Goal: Information Seeking & Learning: Learn about a topic

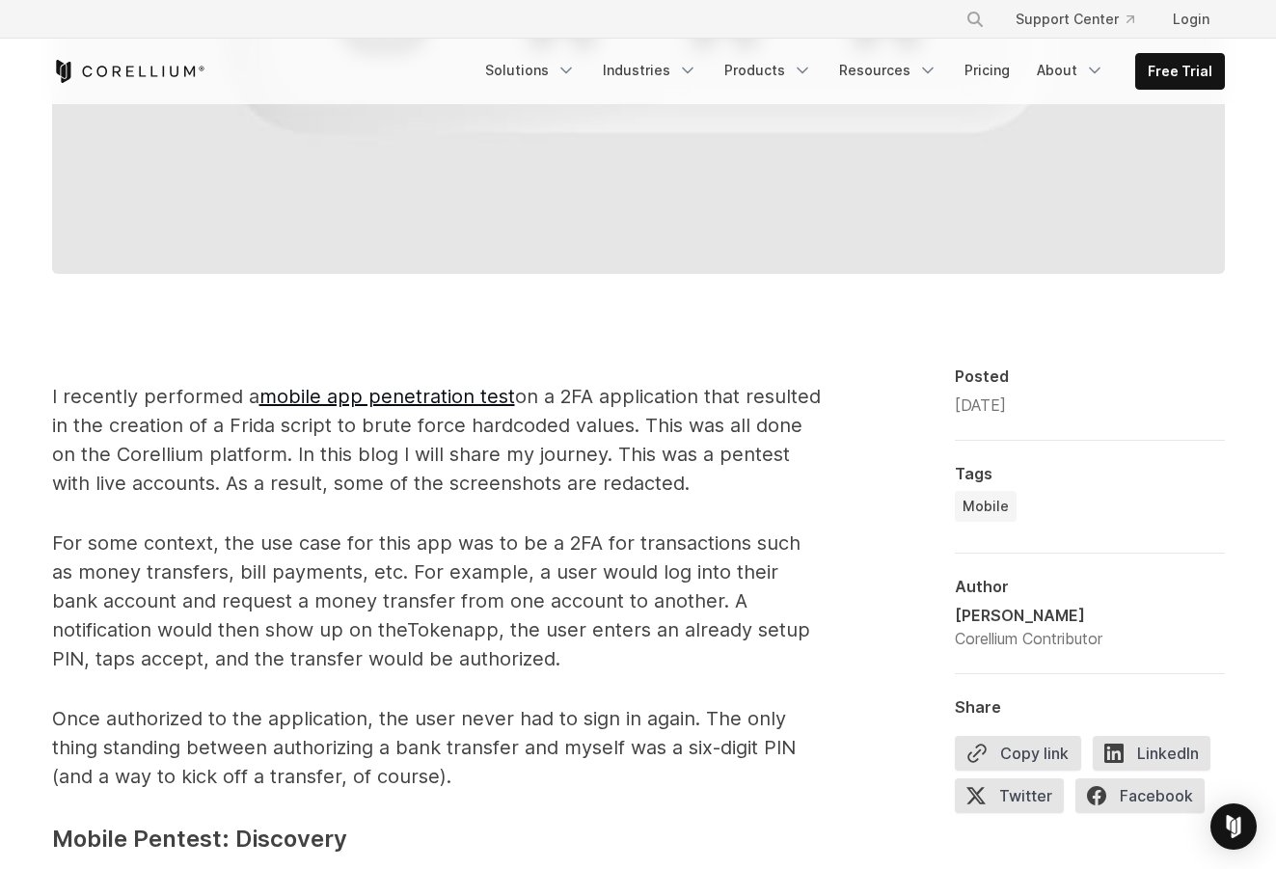
scroll to position [1157, 0]
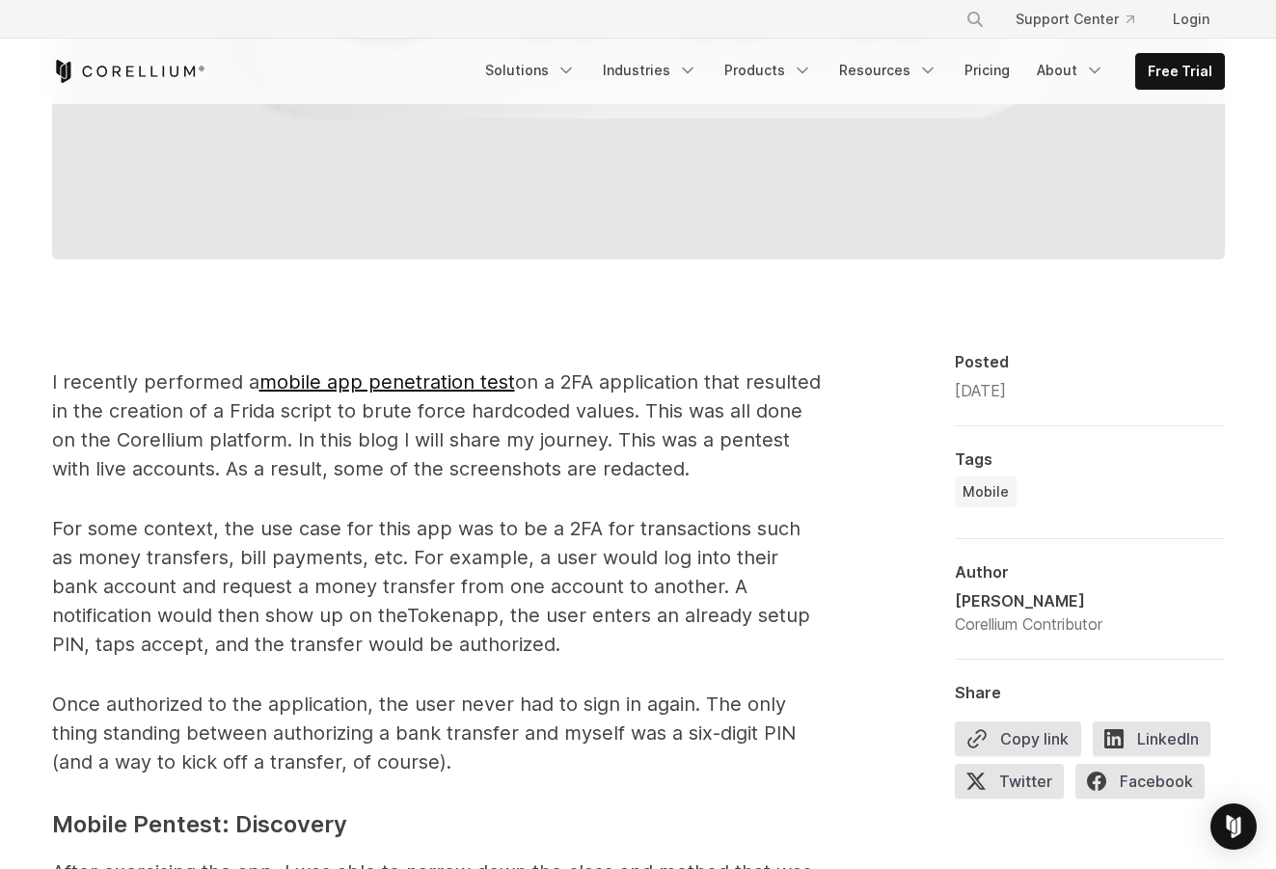
click at [142, 370] on span "I recently performed a mobile app penetration test on a 2FA application that re…" at bounding box center [436, 425] width 769 height 110
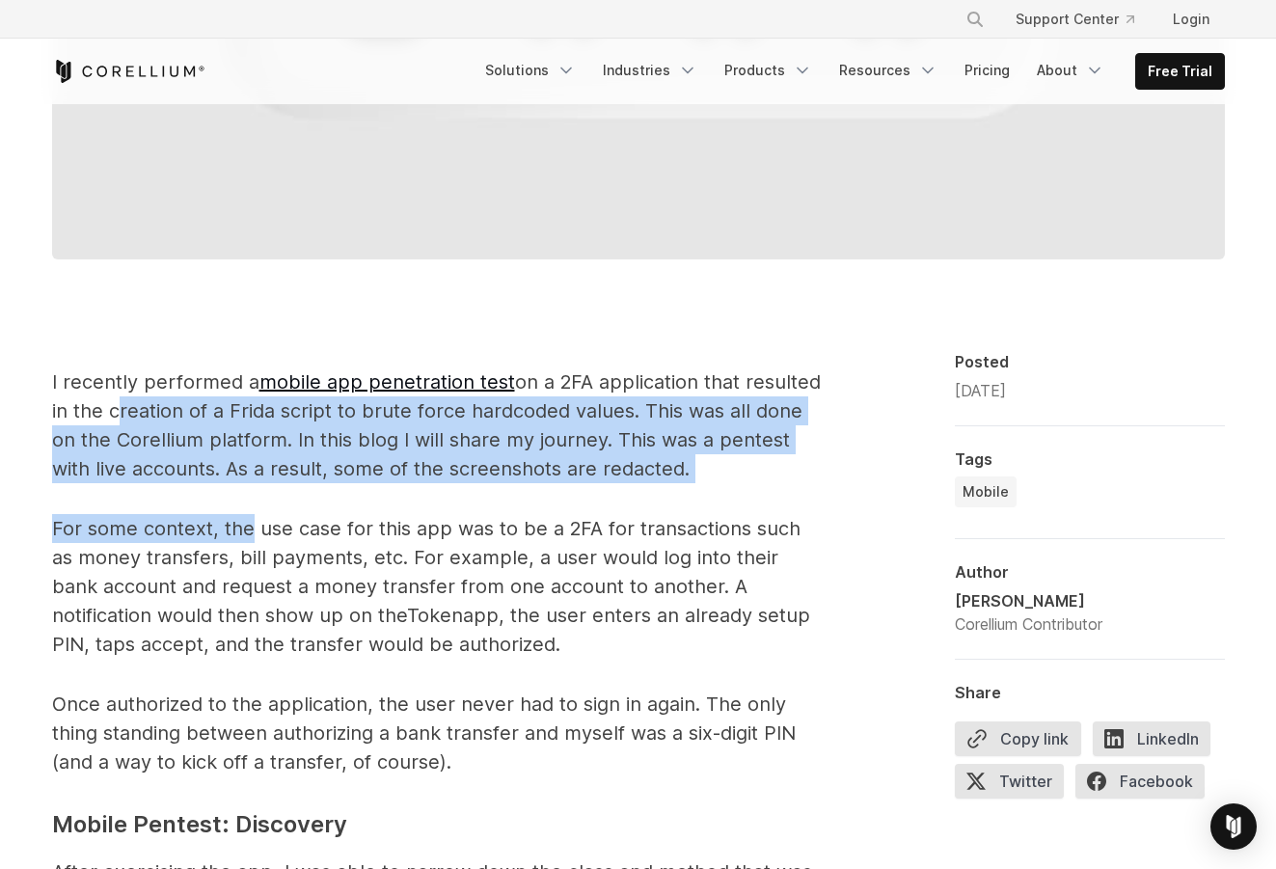
drag, startPoint x: 142, startPoint y: 344, endPoint x: 245, endPoint y: 468, distance: 160.9
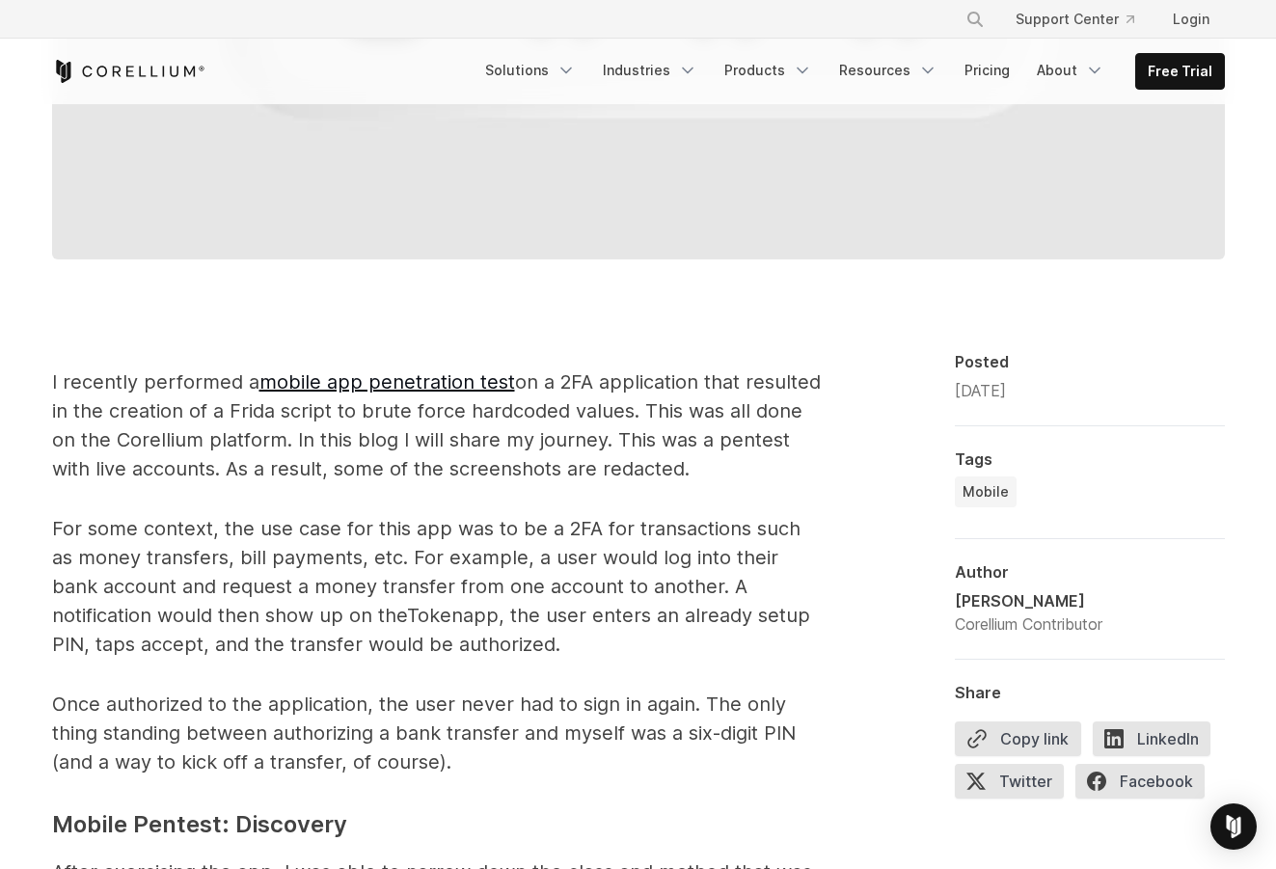
click at [309, 517] on span "For some context, the use case for this app was to be a 2FA for transactions su…" at bounding box center [426, 572] width 748 height 110
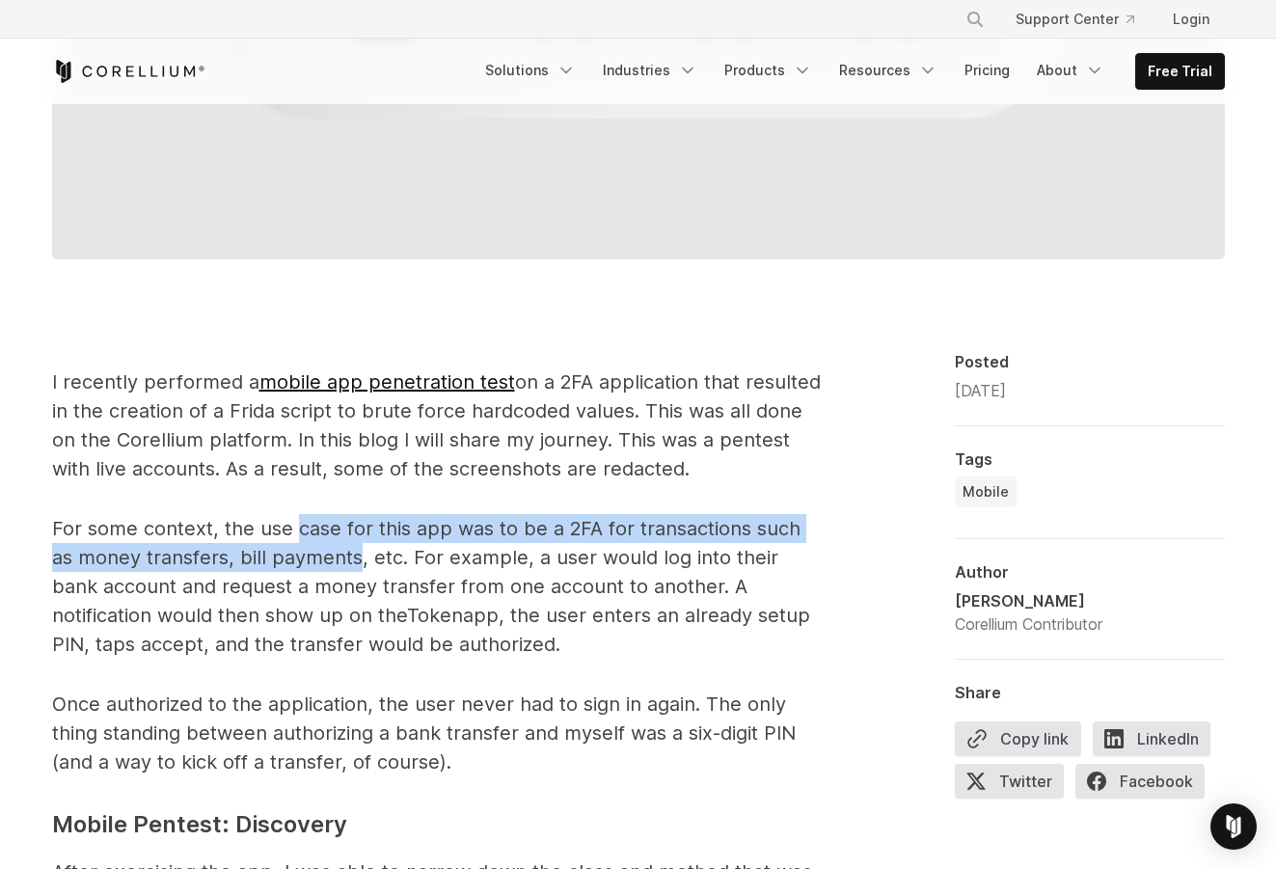
drag, startPoint x: 309, startPoint y: 466, endPoint x: 315, endPoint y: 492, distance: 26.9
click at [315, 517] on span "For some context, the use case for this app was to be a 2FA for transactions su…" at bounding box center [426, 572] width 748 height 110
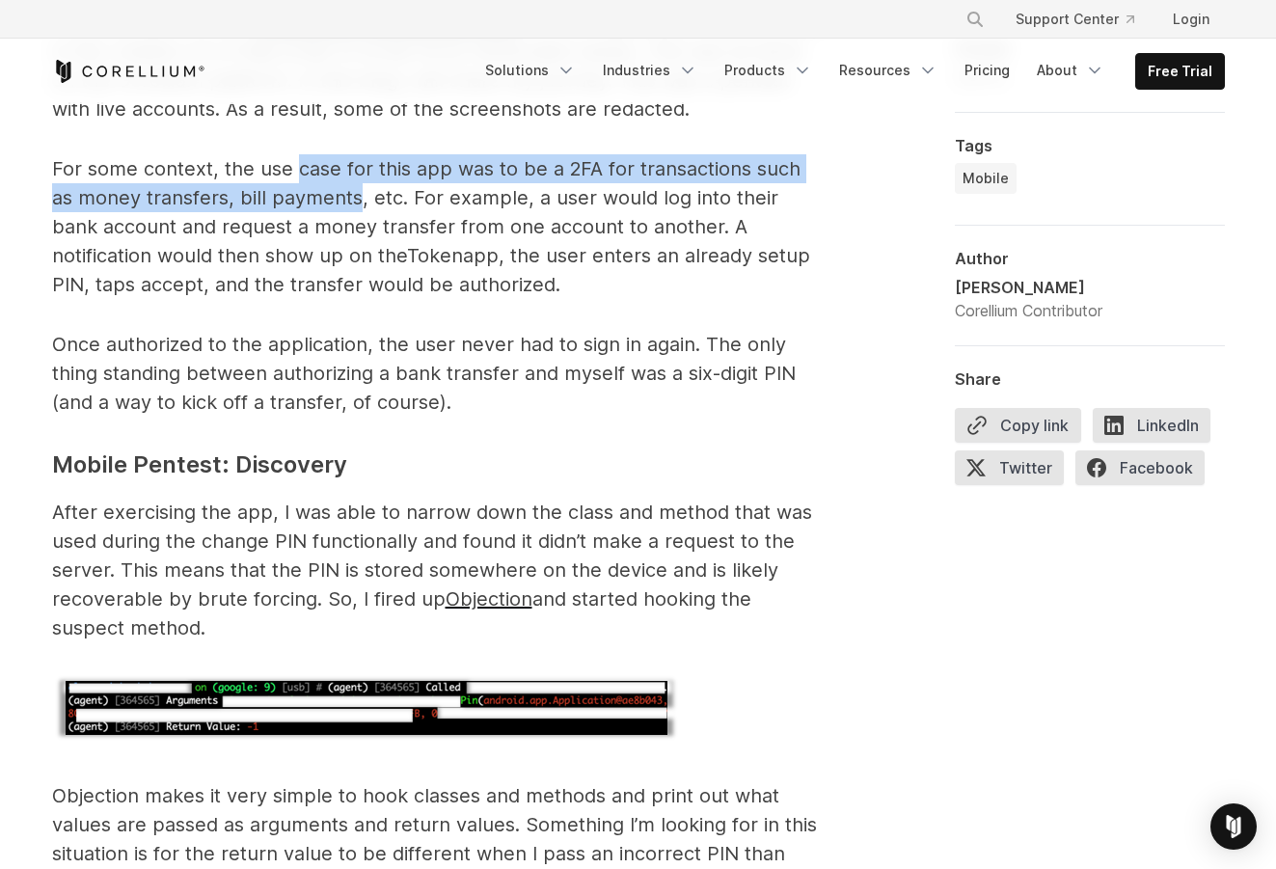
scroll to position [1543, 0]
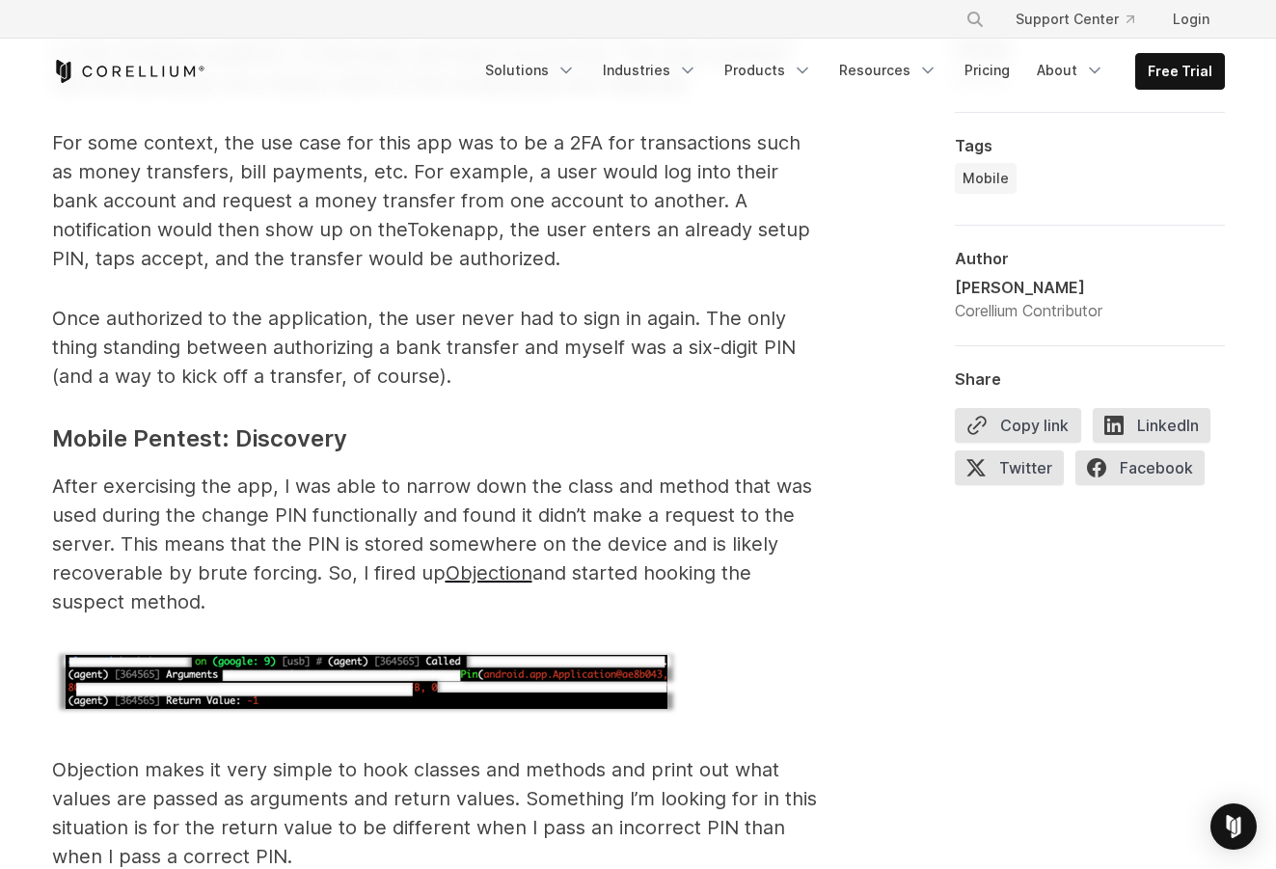
click at [58, 474] on span "After exercising the app, I was able to narrow down the class and method that w…" at bounding box center [432, 529] width 760 height 110
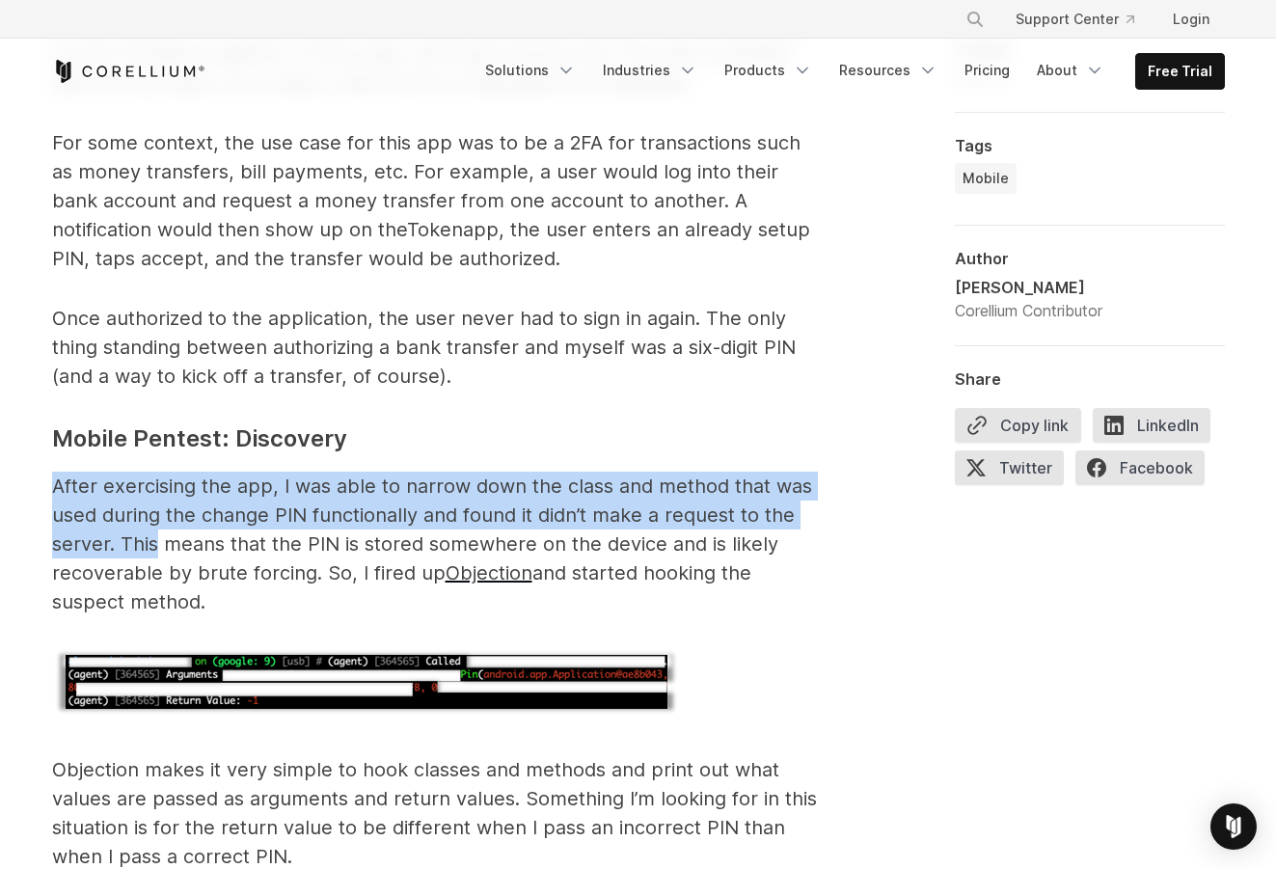
drag, startPoint x: 58, startPoint y: 425, endPoint x: 124, endPoint y: 487, distance: 90.8
click at [124, 487] on span "After exercising the app, I was able to narrow down the class and method that w…" at bounding box center [432, 529] width 760 height 110
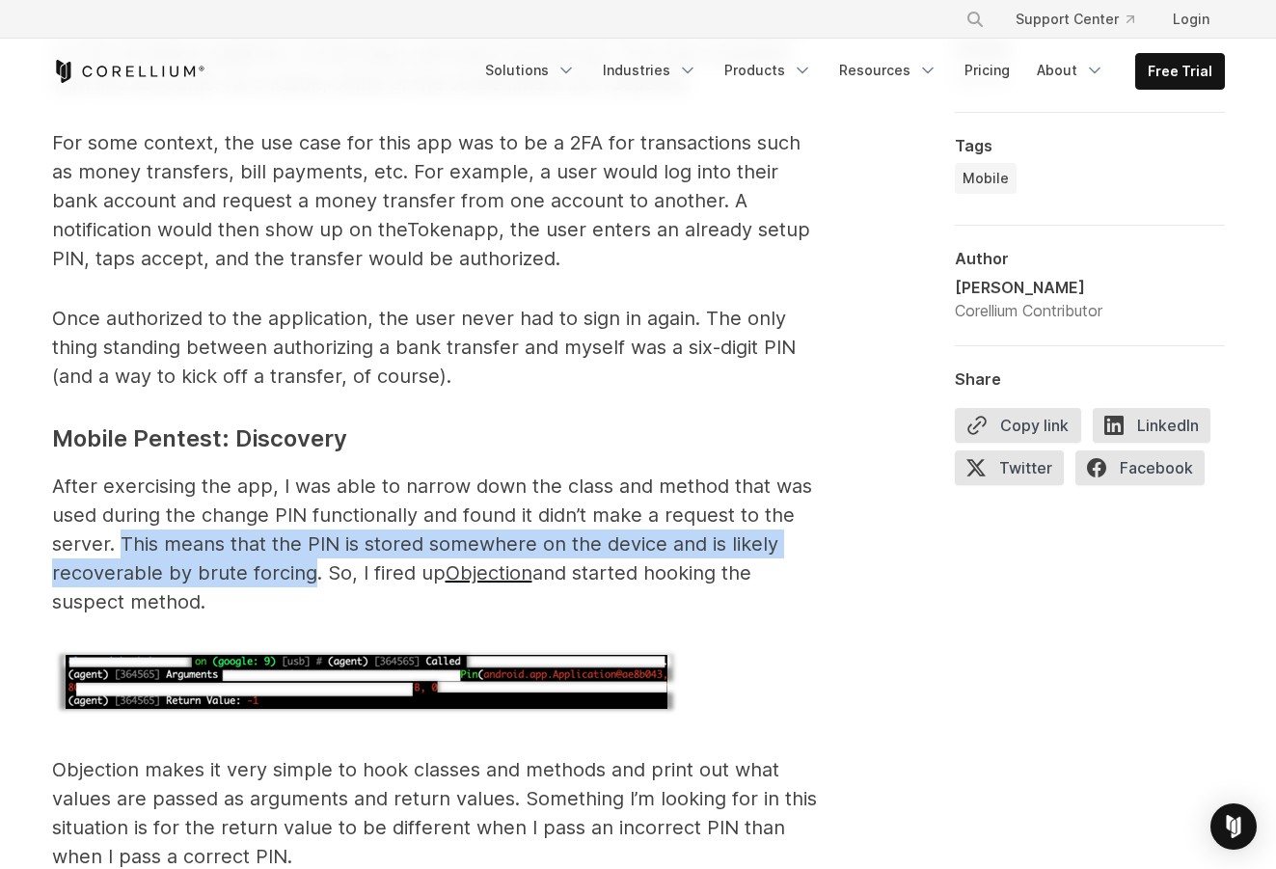
drag, startPoint x: 124, startPoint y: 488, endPoint x: 267, endPoint y: 523, distance: 146.9
click at [267, 523] on span "After exercising the app, I was able to narrow down the class and method that w…" at bounding box center [432, 529] width 760 height 110
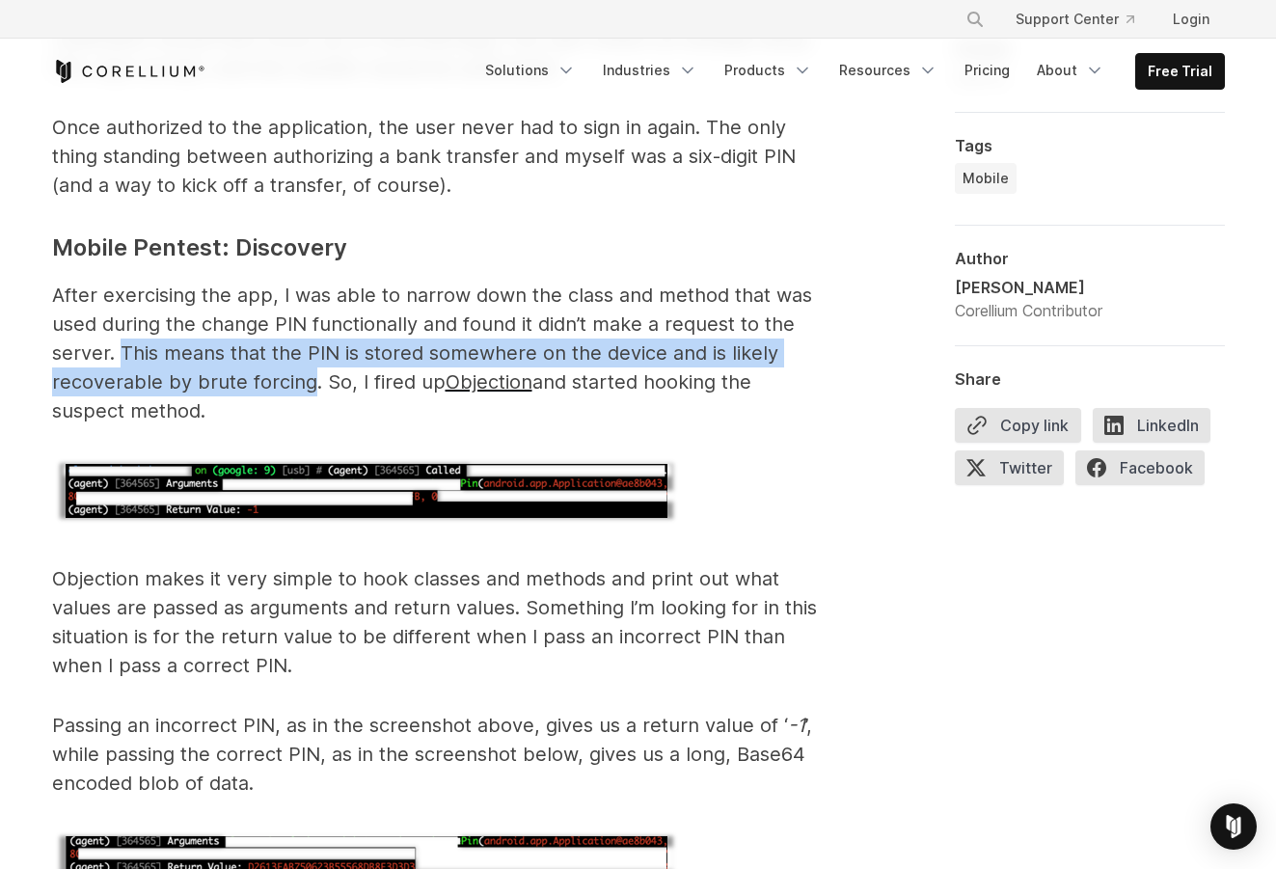
scroll to position [1736, 0]
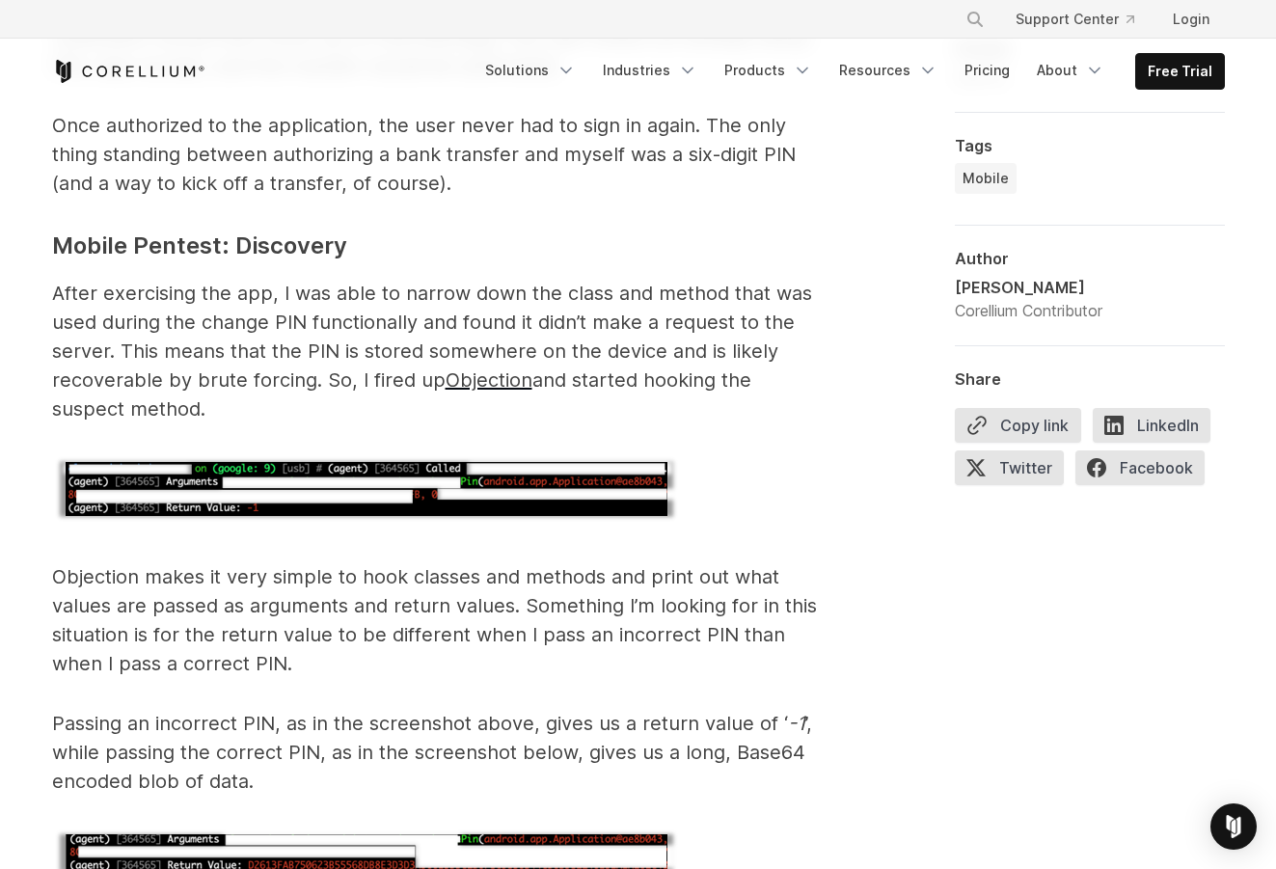
click at [506, 565] on span "Objection makes it very simple to hook classes and methods and print out what v…" at bounding box center [434, 620] width 765 height 110
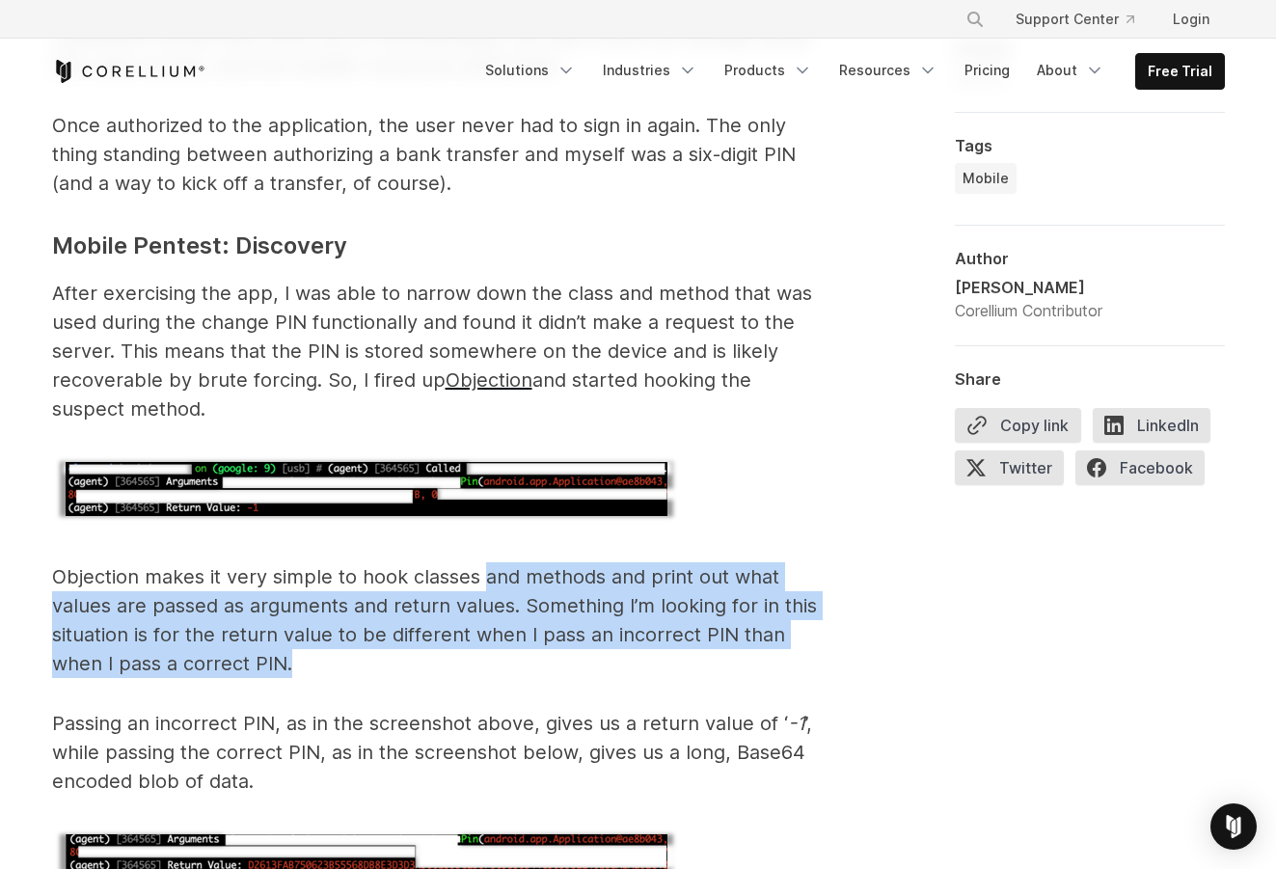
drag, startPoint x: 506, startPoint y: 522, endPoint x: 283, endPoint y: 614, distance: 242.1
click at [283, 614] on span "Objection makes it very simple to hook classes and methods and print out what v…" at bounding box center [434, 620] width 765 height 110
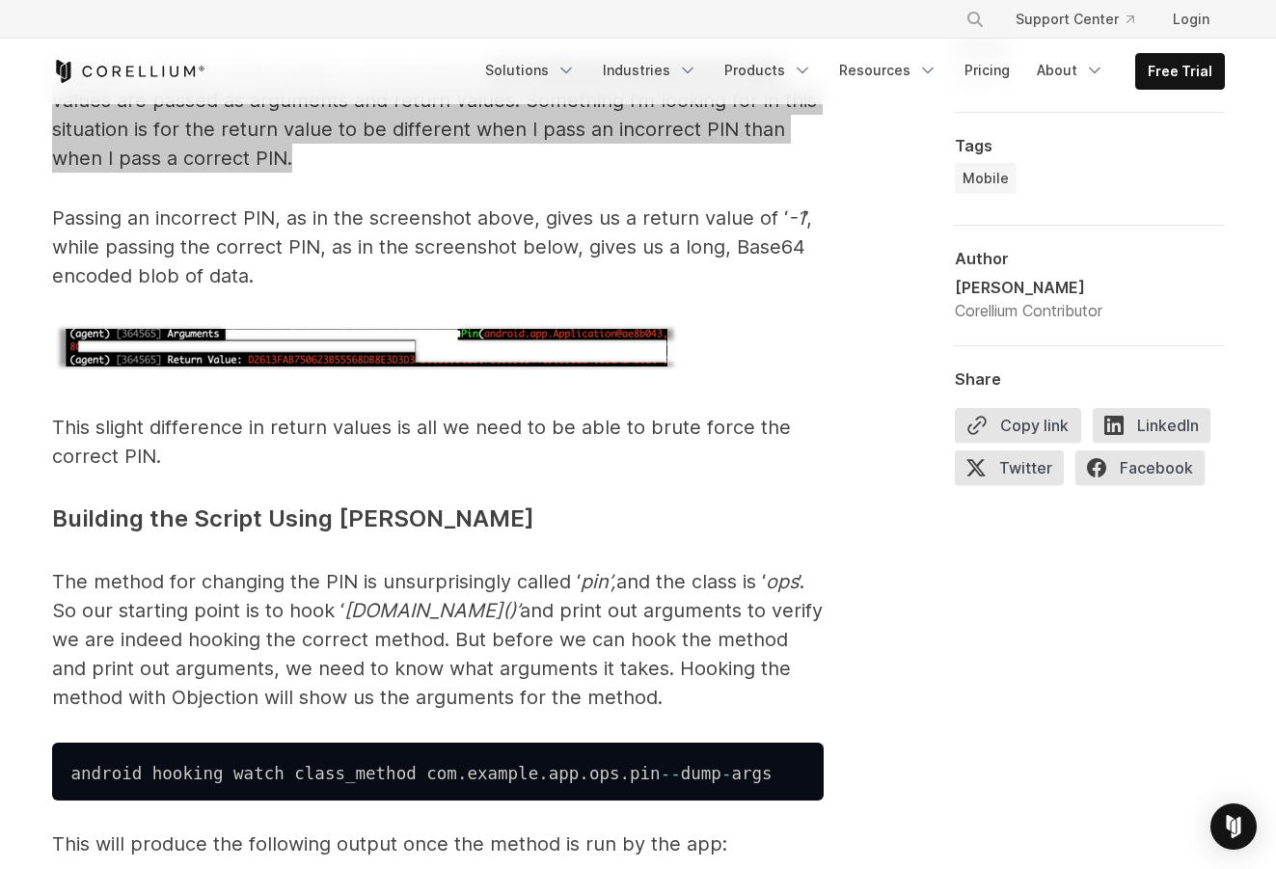
scroll to position [2315, 0]
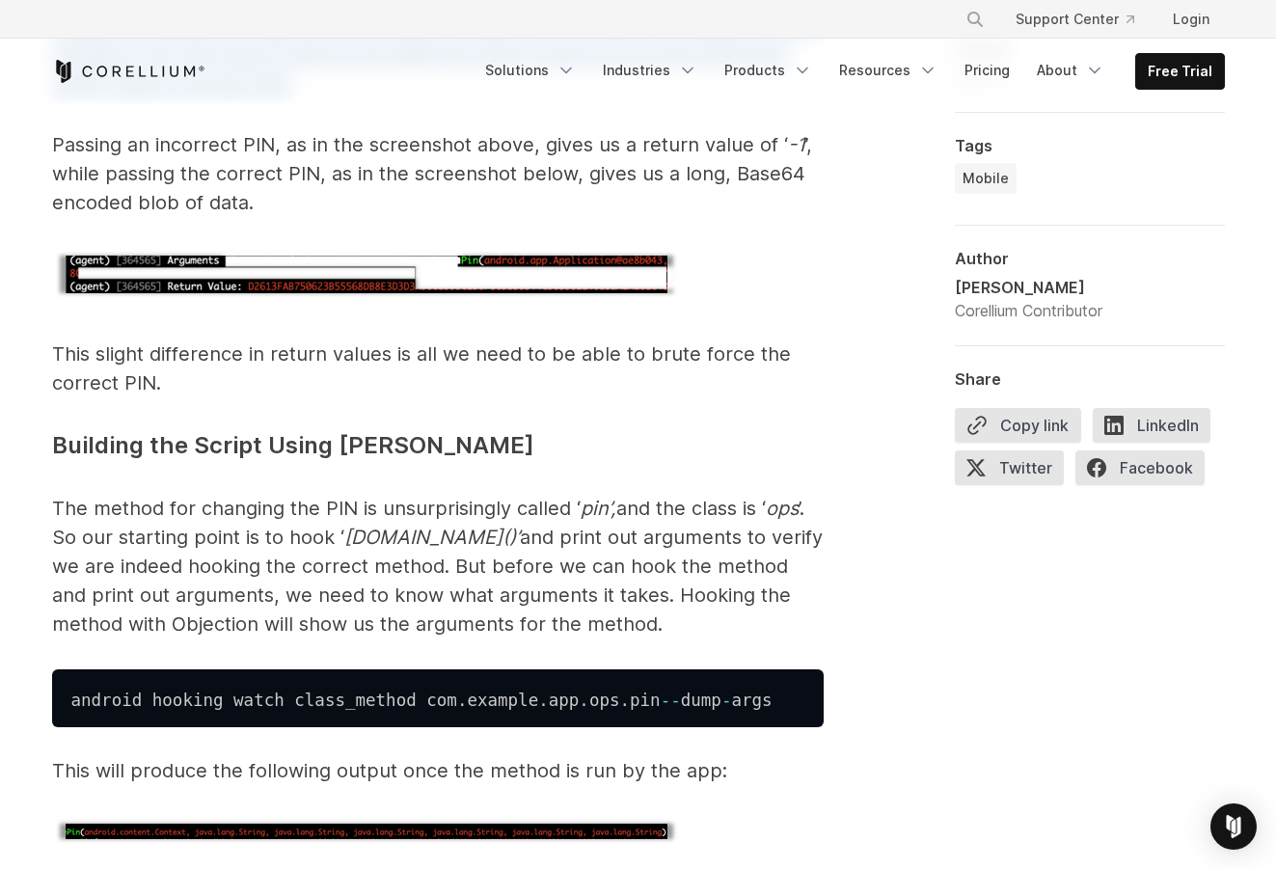
click at [481, 497] on span "The method for changing the PIN is unsurprisingly called ‘" at bounding box center [316, 508] width 528 height 23
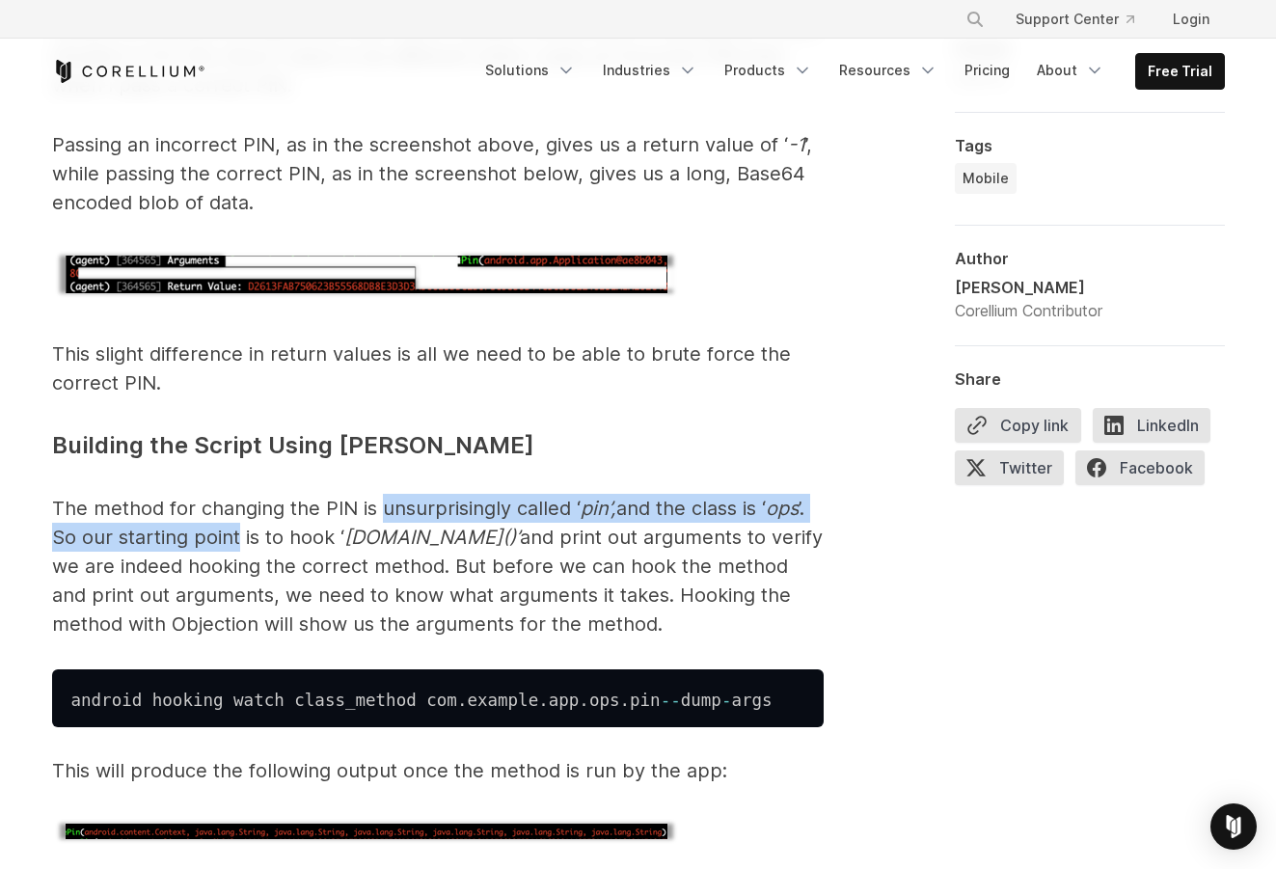
drag, startPoint x: 481, startPoint y: 452, endPoint x: 193, endPoint y: 490, distance: 290.8
click at [193, 494] on p "The method for changing the PIN is unsurprisingly called ‘ pin’, and the class …" at bounding box center [438, 566] width 772 height 145
click at [193, 497] on span "’. So our starting point is to hook ‘" at bounding box center [428, 523] width 752 height 52
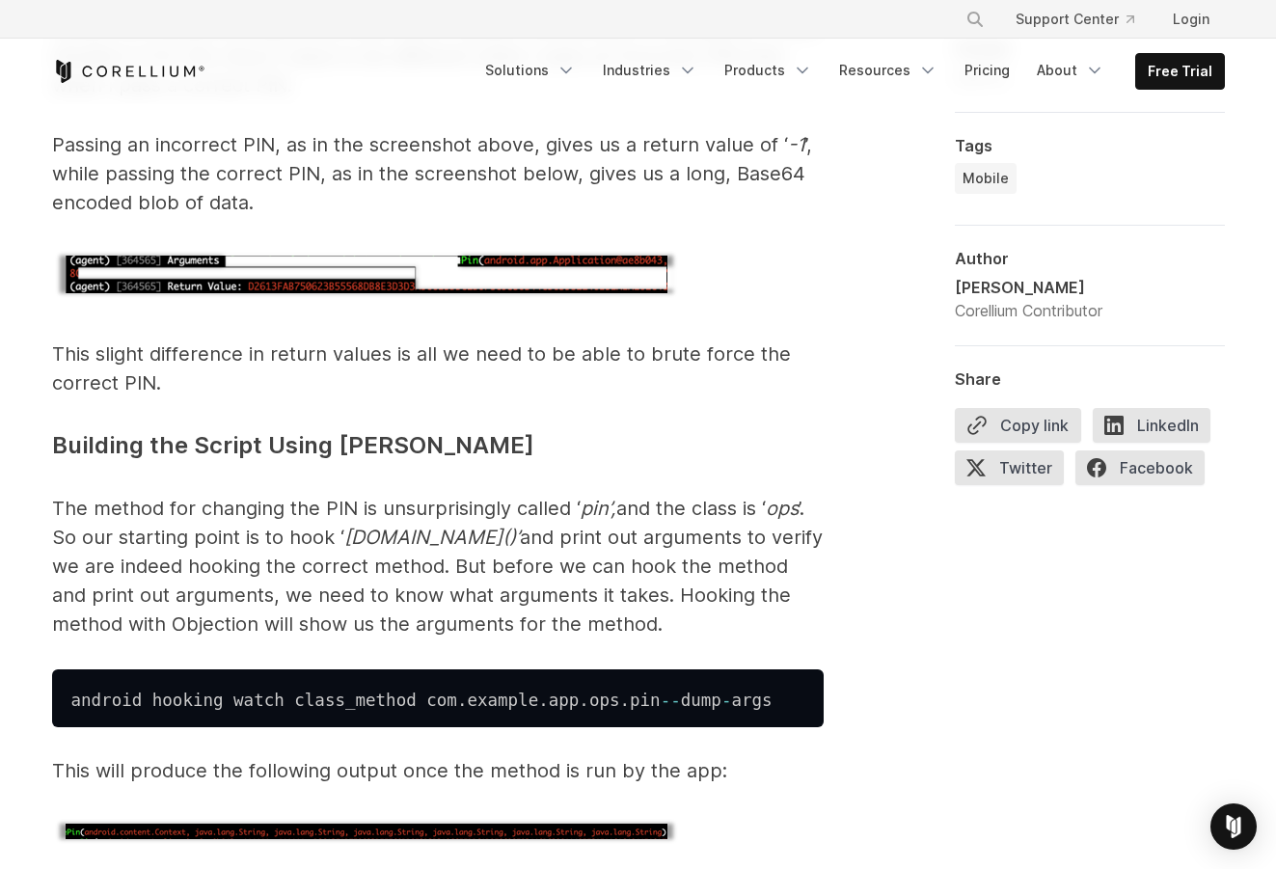
click at [559, 526] on span "and print out arguments to verify we are indeed hooking the correct method. But…" at bounding box center [437, 581] width 771 height 110
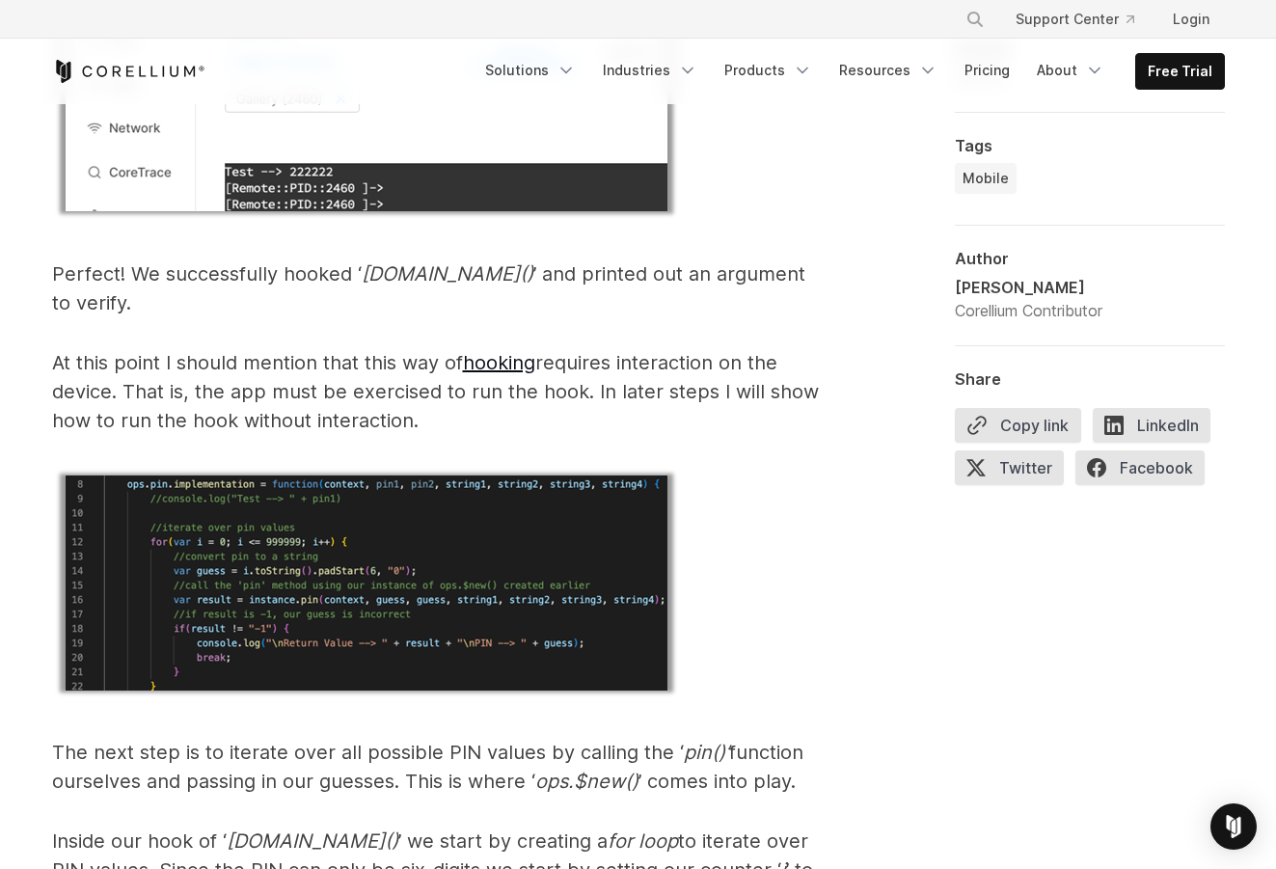
scroll to position [4147, 0]
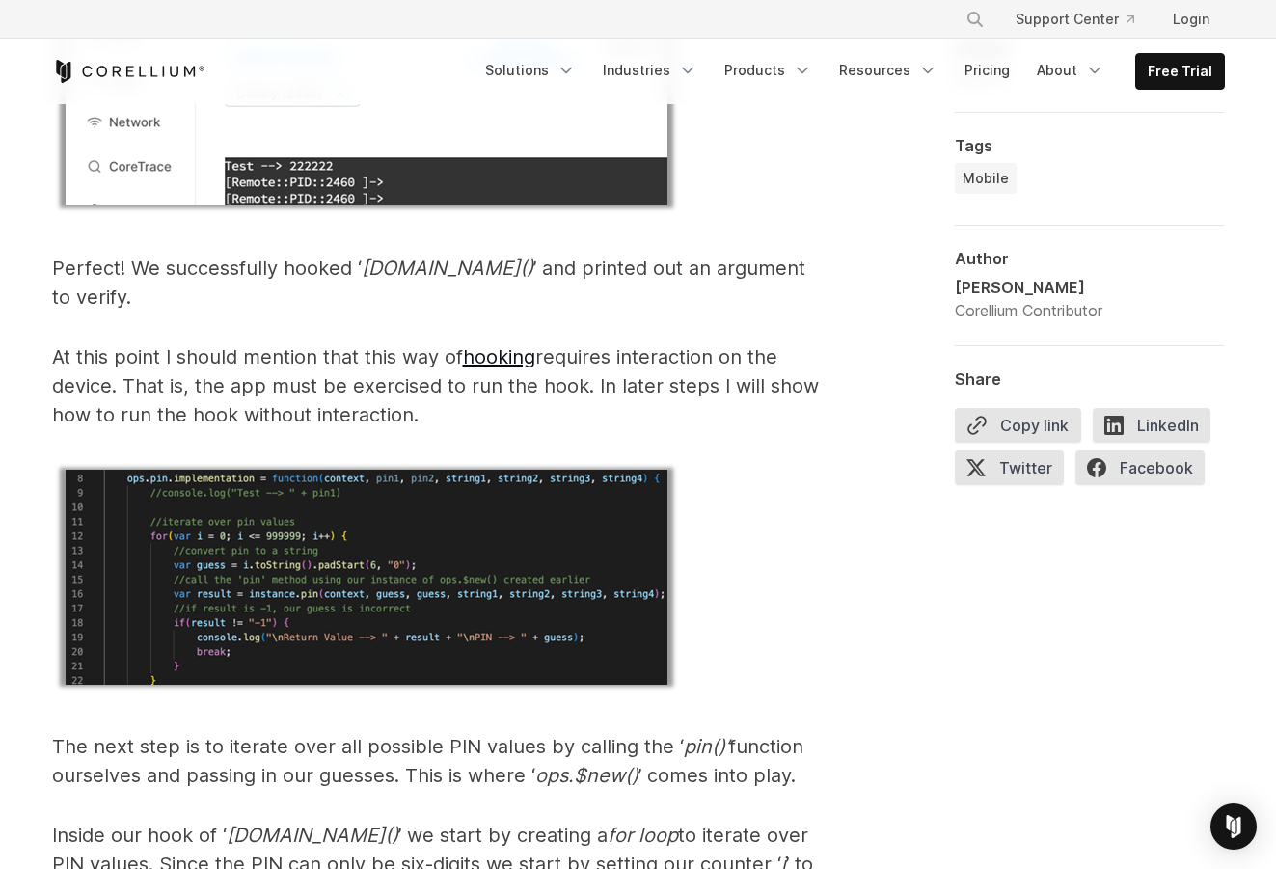
click at [729, 345] on span "At this point I should mention that this way of hooking requires interaction on…" at bounding box center [435, 385] width 767 height 81
